Goal: Task Accomplishment & Management: Manage account settings

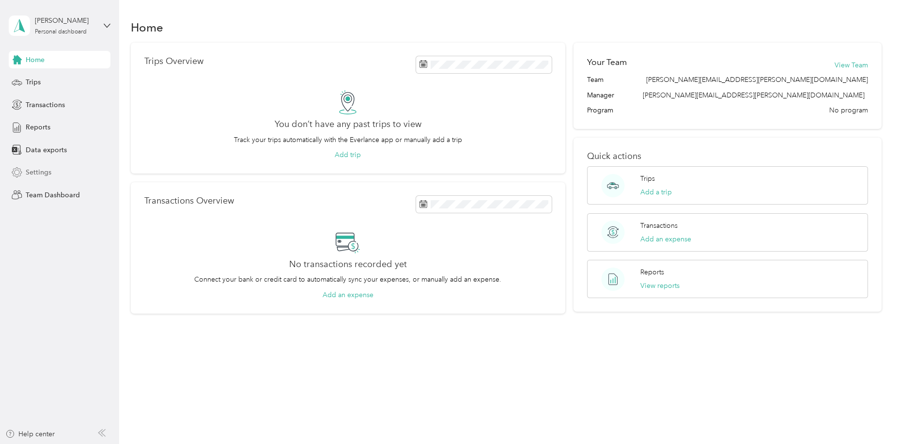
click at [38, 170] on span "Settings" at bounding box center [39, 172] width 26 height 10
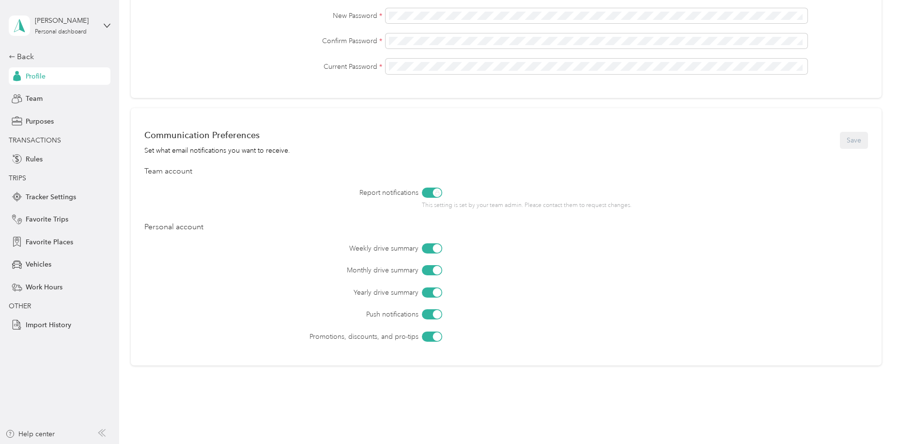
scroll to position [328, 0]
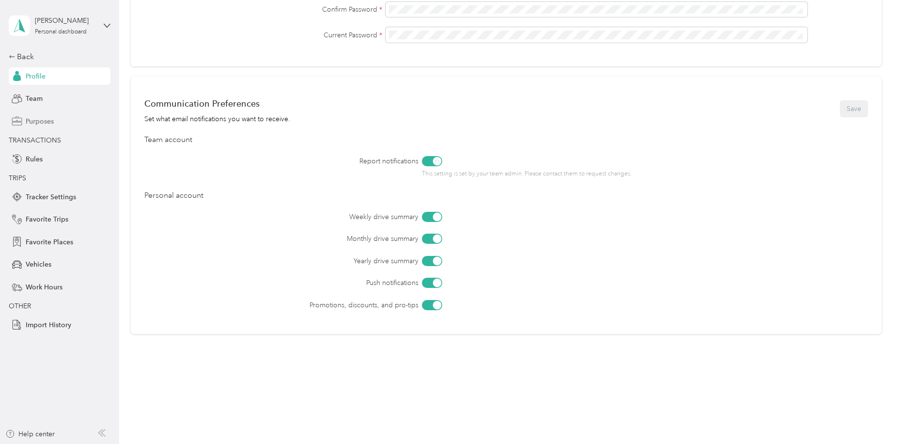
click at [46, 124] on span "Purposes" at bounding box center [40, 121] width 28 height 10
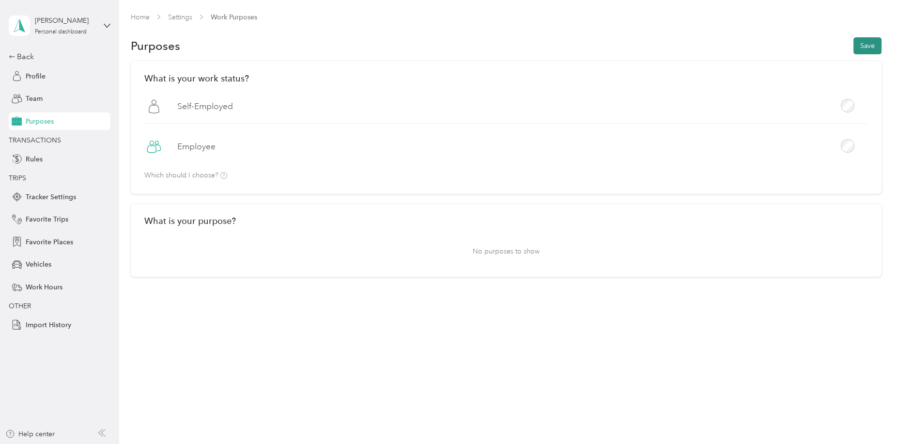
click at [876, 47] on button "Save" at bounding box center [868, 45] width 28 height 17
click at [35, 265] on span "Vehicles" at bounding box center [39, 264] width 26 height 10
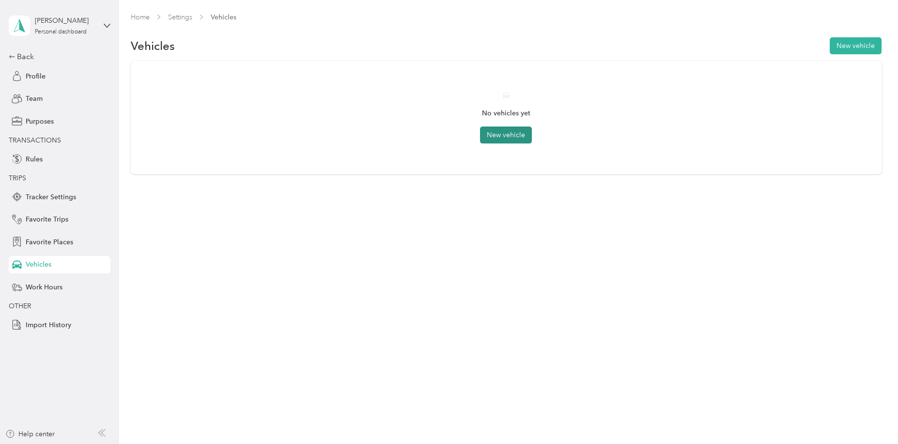
click at [505, 135] on button "New vehicle" at bounding box center [506, 134] width 52 height 17
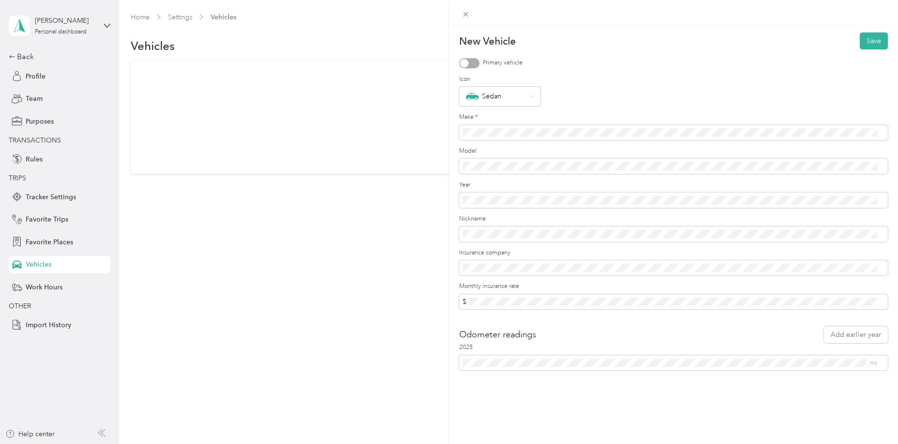
click at [469, 62] on div at bounding box center [469, 63] width 20 height 10
click at [865, 41] on button "Save" at bounding box center [874, 40] width 28 height 17
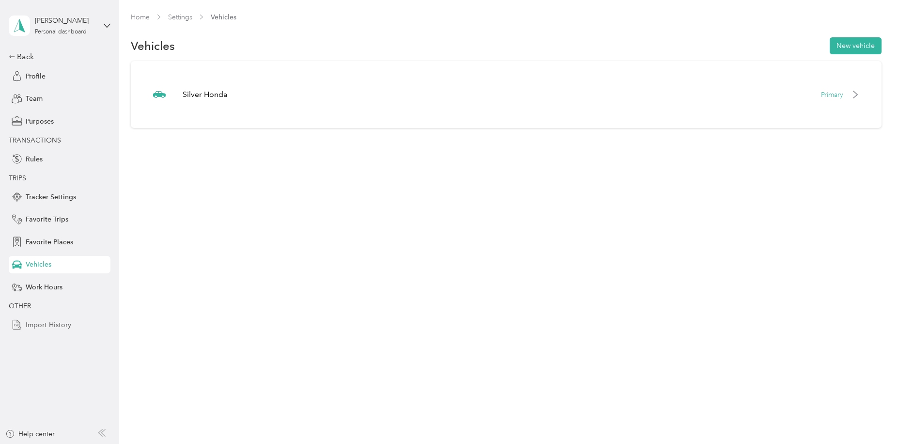
click at [46, 326] on span "Import History" at bounding box center [49, 325] width 46 height 10
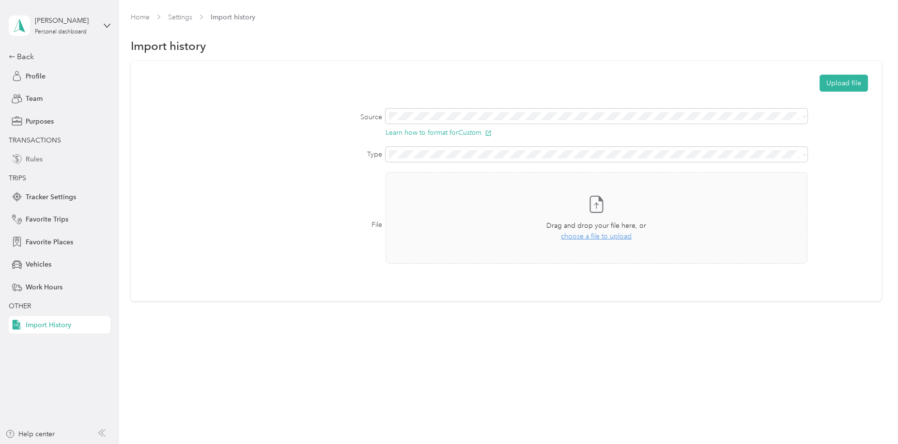
click at [33, 158] on span "Rules" at bounding box center [34, 159] width 17 height 10
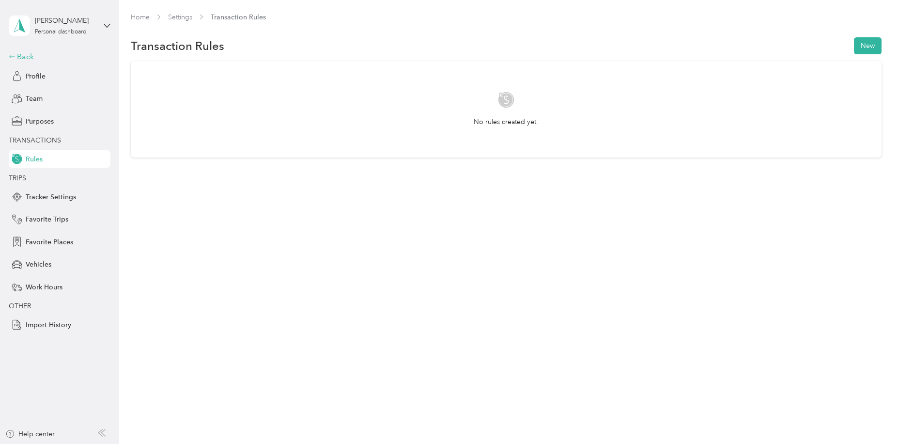
click at [9, 56] on icon at bounding box center [12, 56] width 7 height 7
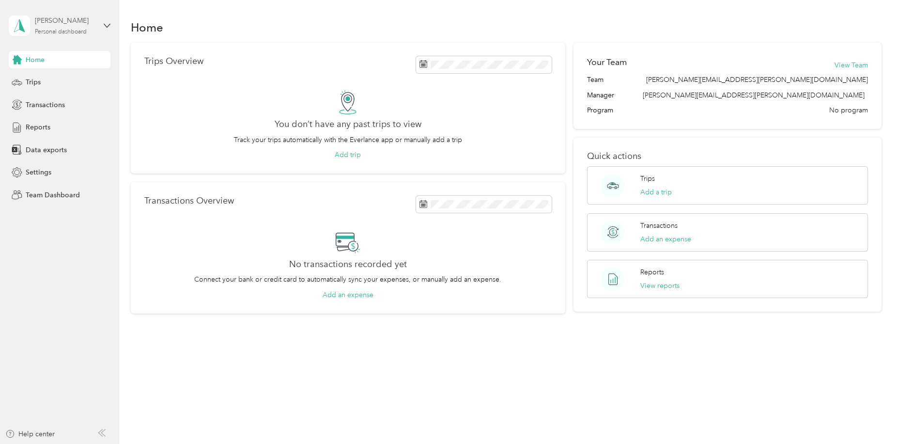
click at [68, 30] on div "Personal dashboard" at bounding box center [61, 32] width 52 height 6
click at [57, 81] on div "Team dashboard" at bounding box center [166, 74] width 300 height 17
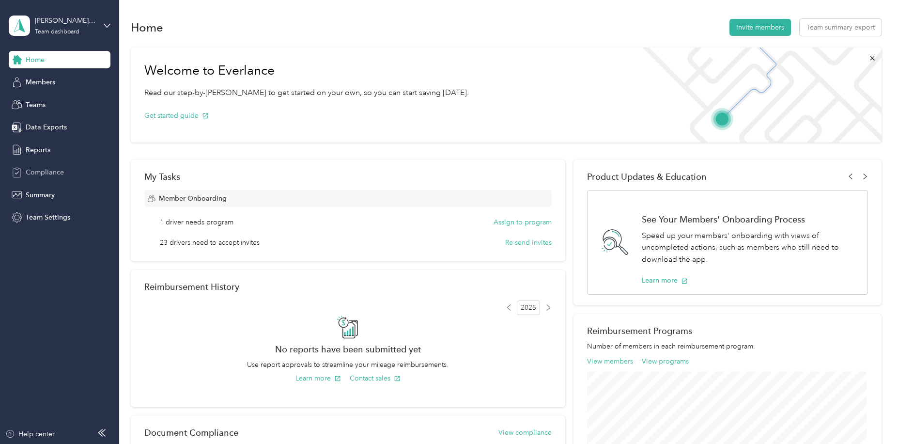
click at [52, 172] on span "Compliance" at bounding box center [45, 172] width 38 height 10
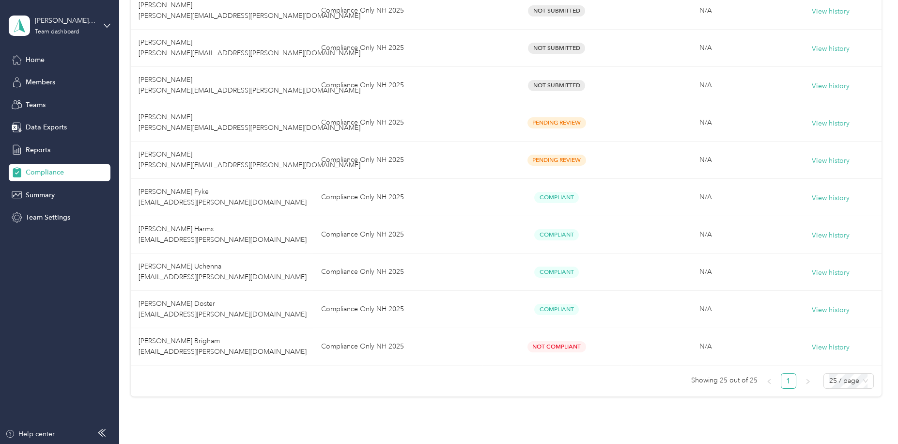
scroll to position [781, 0]
click at [76, 29] on div "Team dashboard" at bounding box center [57, 32] width 45 height 6
click at [77, 103] on div "Personal dashboard" at bounding box center [166, 101] width 300 height 17
